Goal: Task Accomplishment & Management: Complete application form

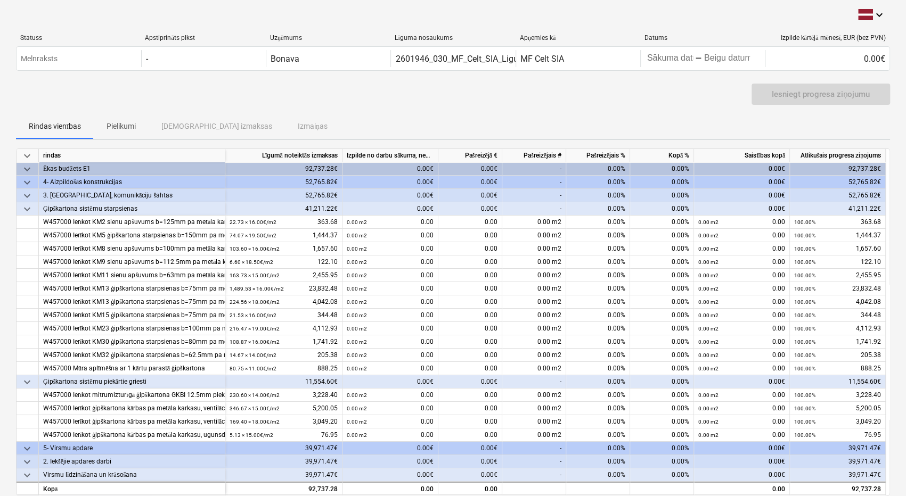
click at [859, 120] on div "Rindas vienības Pielikumi Apstiprinātas izmaksas Izmaiņas" at bounding box center [453, 126] width 874 height 26
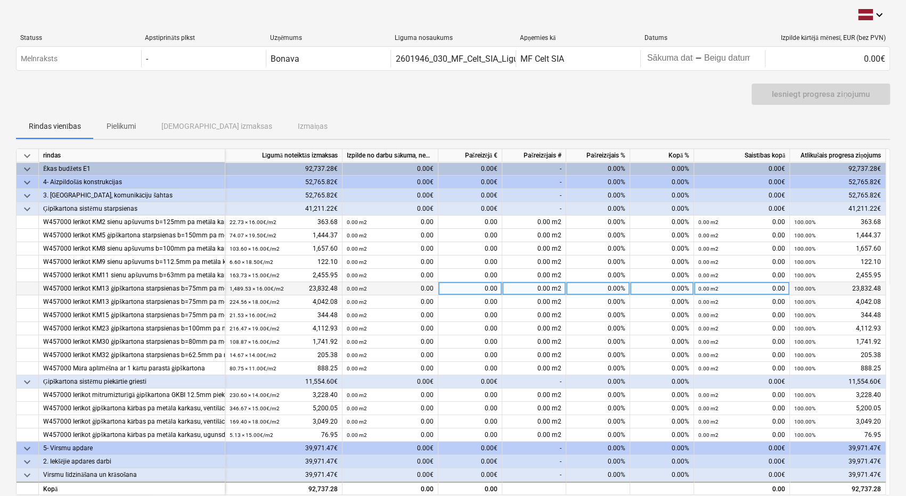
click at [487, 287] on div "0.00" at bounding box center [470, 288] width 64 height 13
type input "200"
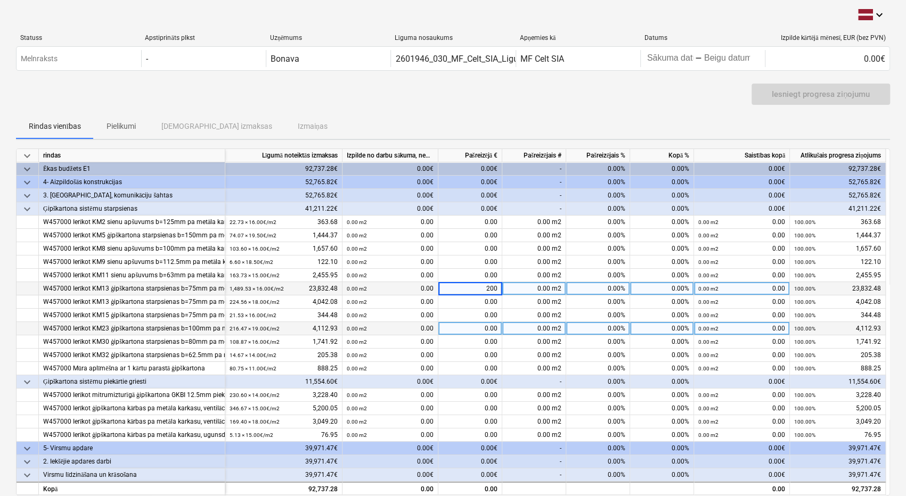
click at [532, 332] on div "0.00 m2" at bounding box center [534, 328] width 64 height 13
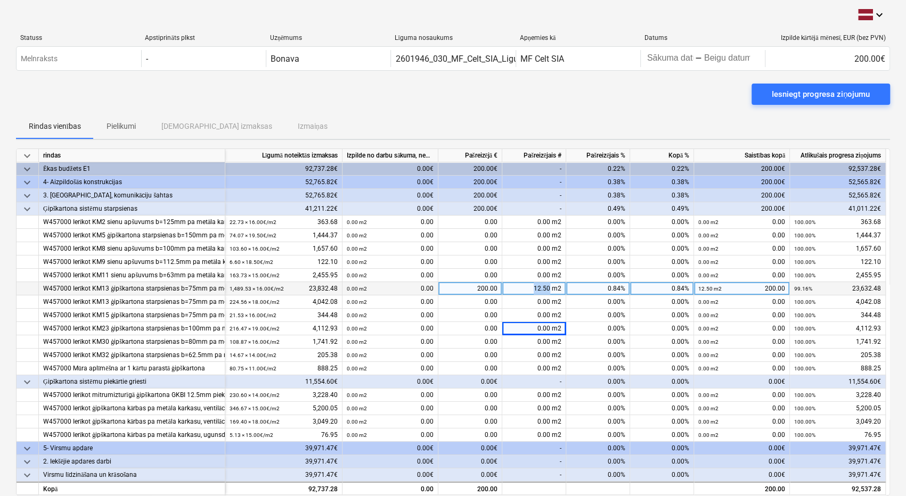
drag, startPoint x: 550, startPoint y: 287, endPoint x: 534, endPoint y: 285, distance: 15.6
click at [534, 285] on div "12.50 m2" at bounding box center [534, 288] width 64 height 13
type input "200"
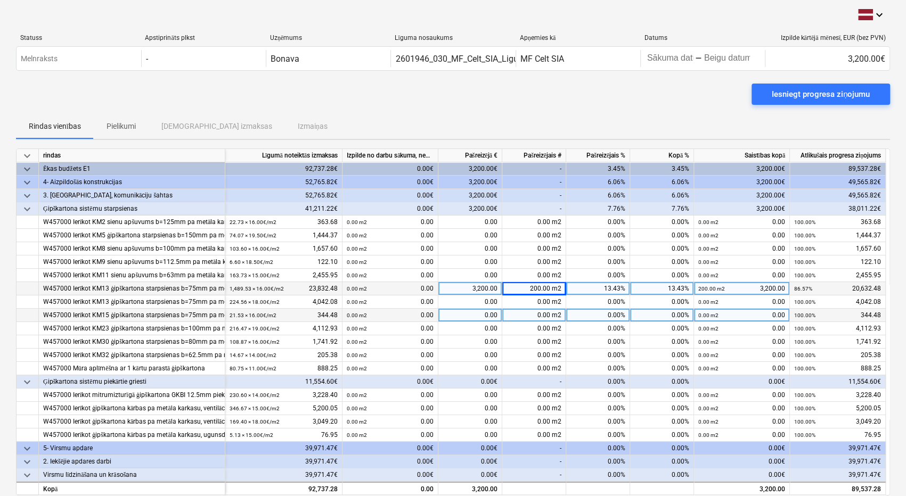
click at [529, 312] on div "0.00 m2" at bounding box center [534, 315] width 64 height 13
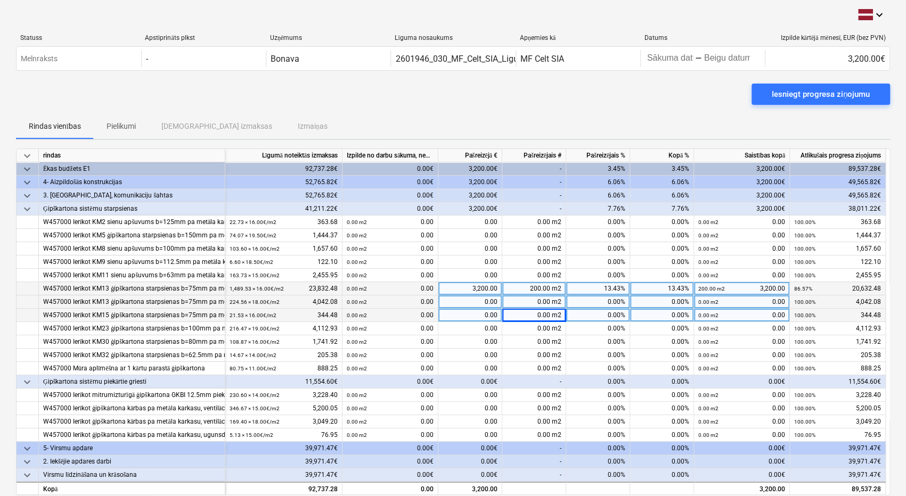
click at [552, 301] on div "0.00 m2" at bounding box center [534, 302] width 64 height 13
type input "33"
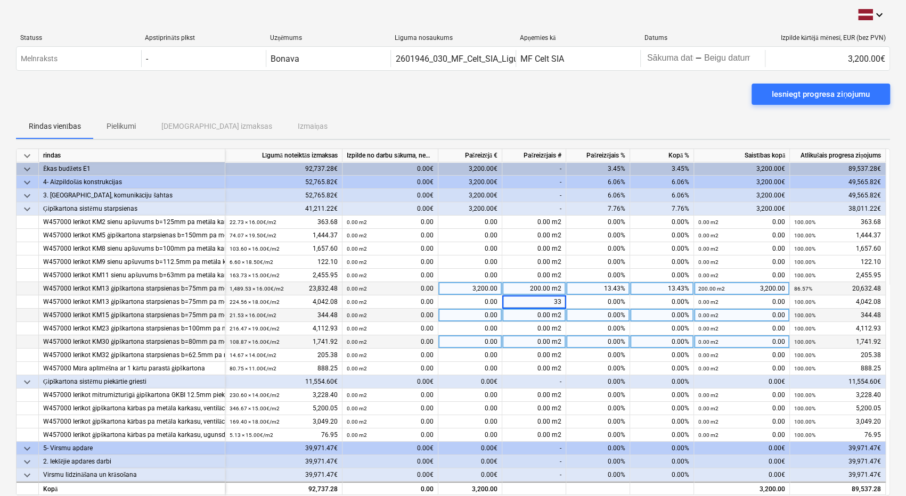
click at [548, 343] on div "0.00 m2" at bounding box center [534, 342] width 64 height 13
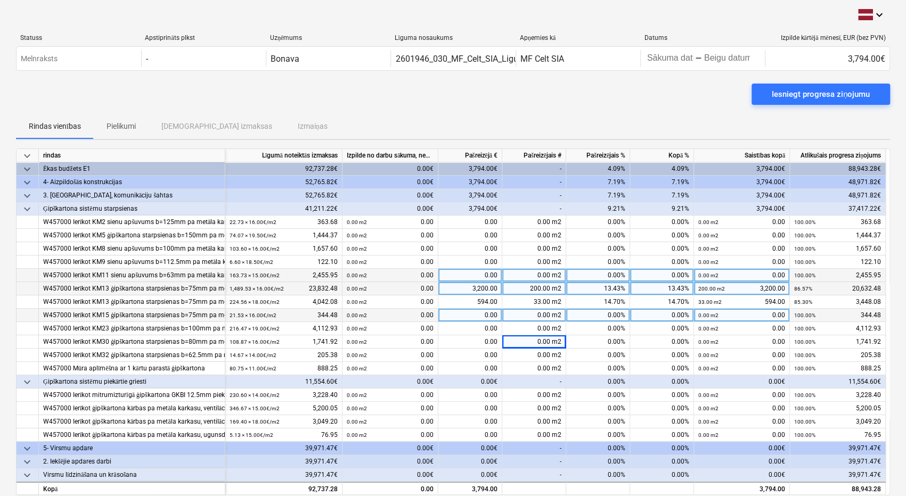
click at [552, 272] on span at bounding box center [551, 275] width 2 height 7
type input "20"
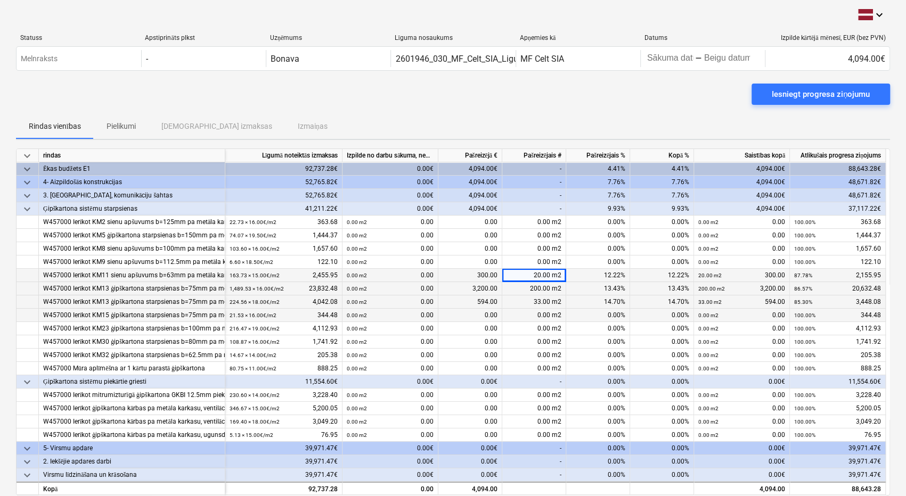
click at [550, 306] on div "33.00 m2" at bounding box center [534, 302] width 64 height 13
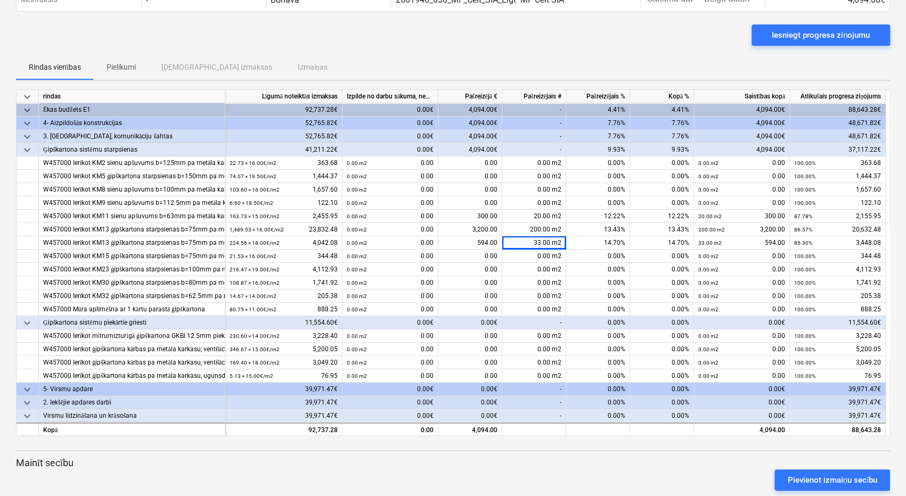
scroll to position [59, 0]
click at [836, 479] on div "Pievienot izmaiņu secību" at bounding box center [832, 481] width 90 height 14
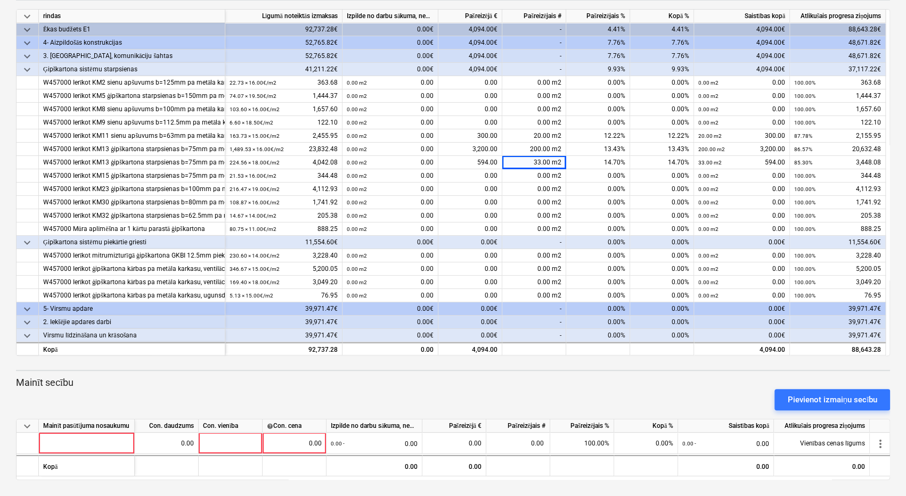
scroll to position [140, 0]
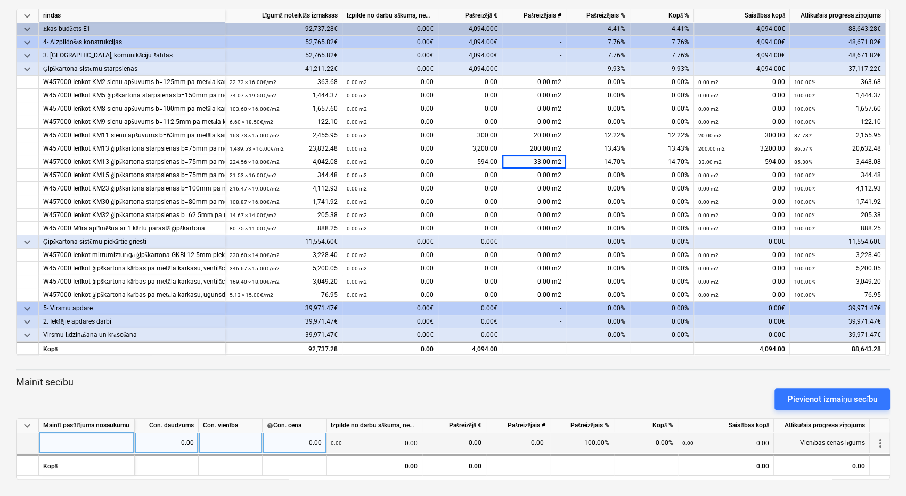
click at [881, 439] on span "more_vert" at bounding box center [880, 443] width 13 height 13
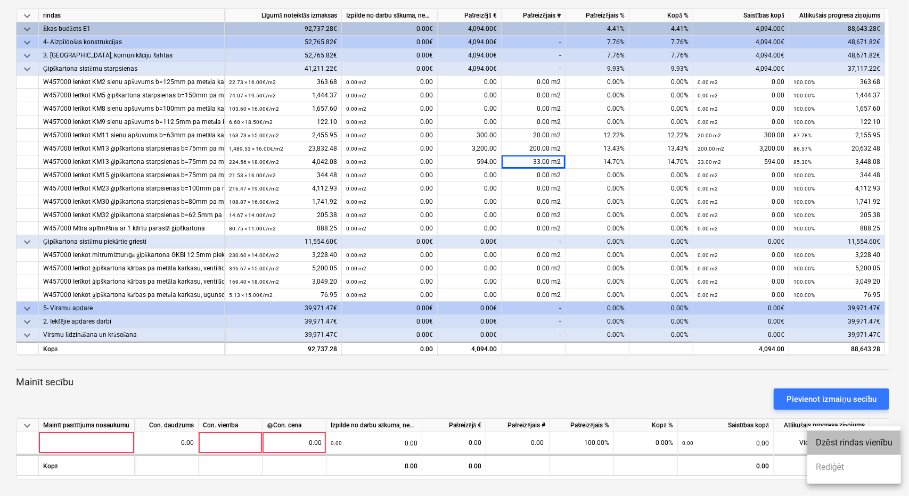
click at [850, 442] on li "Dzēst rindas vienību" at bounding box center [855, 443] width 94 height 25
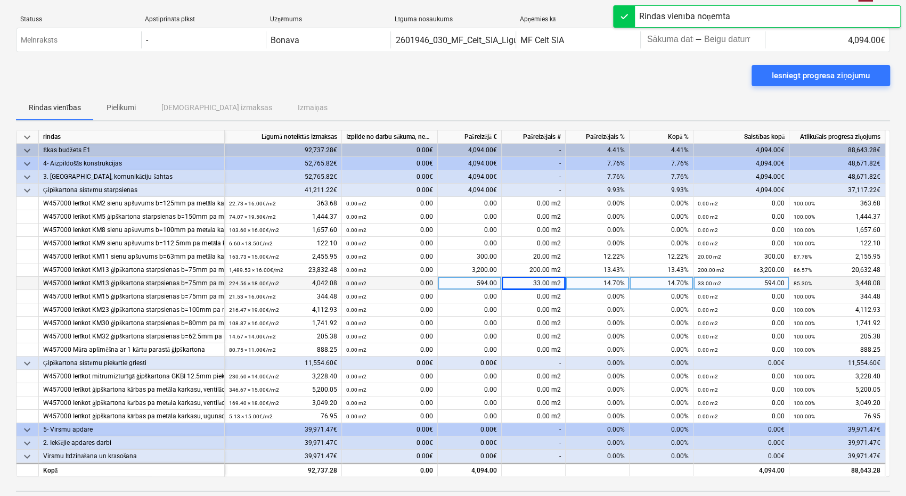
scroll to position [0, 0]
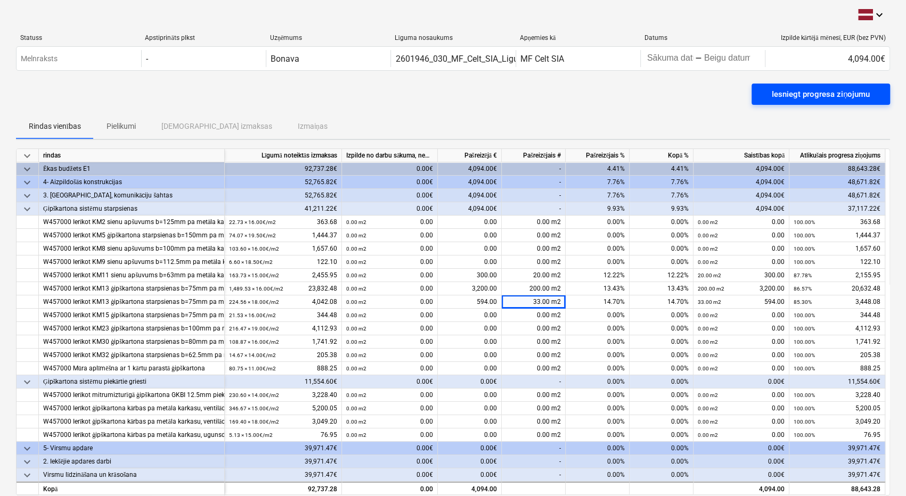
click at [835, 91] on div "Iesniegt progresa ziņojumu" at bounding box center [821, 94] width 98 height 14
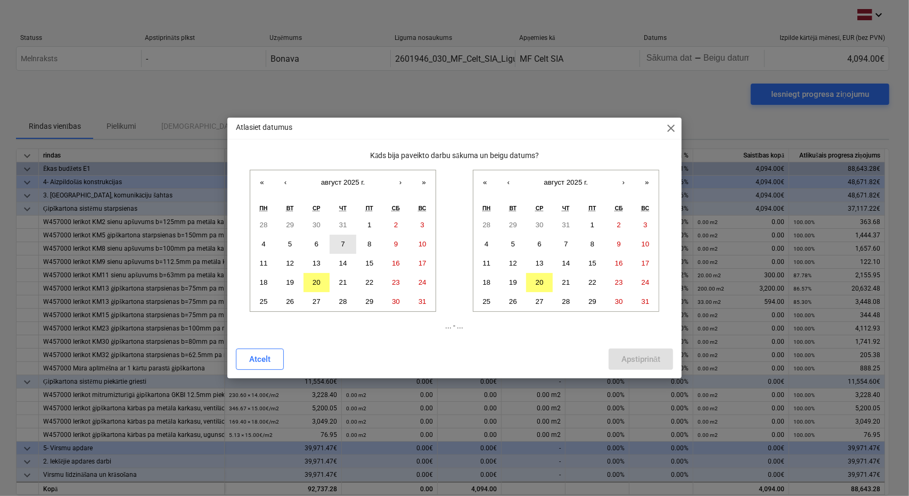
click at [343, 240] on abbr "7" at bounding box center [343, 244] width 4 height 8
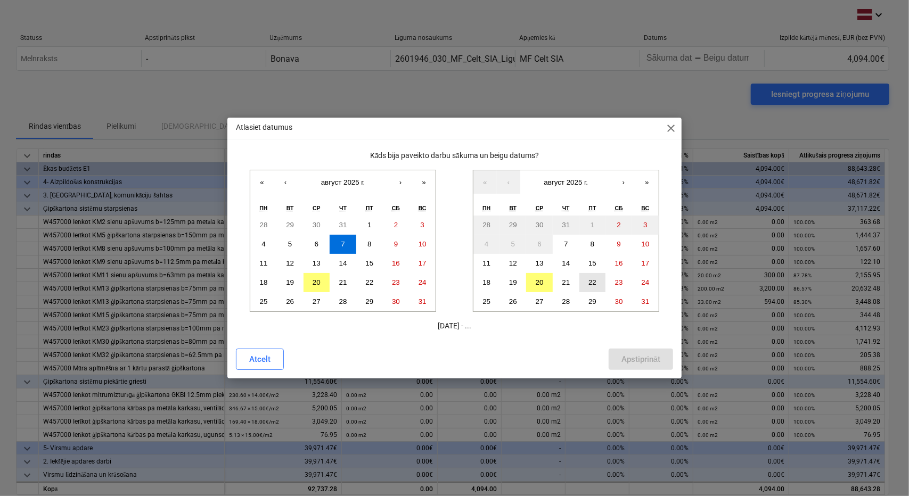
click at [591, 278] on button "22" at bounding box center [593, 282] width 27 height 19
click at [487, 297] on button "25" at bounding box center [487, 301] width 27 height 19
click at [639, 355] on div "Apstiprināt" at bounding box center [641, 360] width 39 height 14
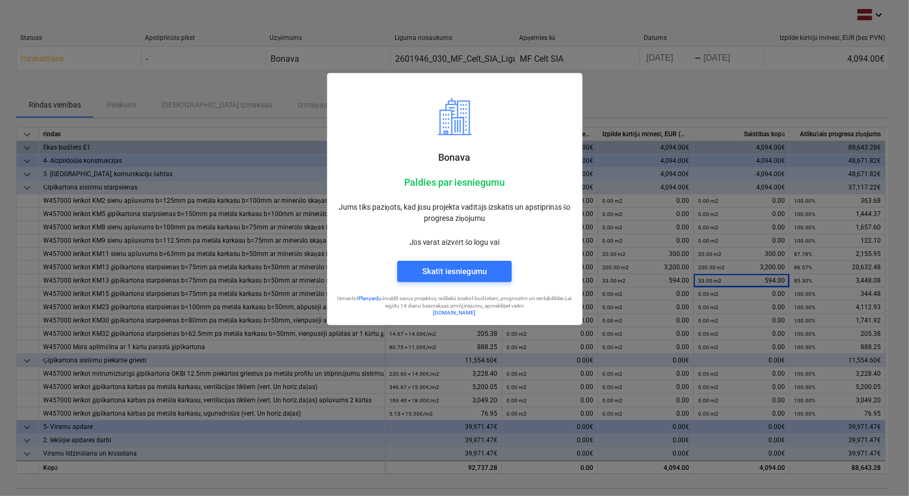
click at [547, 244] on p "Jūs varat aizvērt šo logu vai" at bounding box center [455, 242] width 238 height 11
click at [631, 96] on div at bounding box center [454, 248] width 909 height 496
click at [467, 270] on div "Skatīt iesniegumu" at bounding box center [454, 272] width 64 height 14
